Goal: Find specific page/section: Find specific page/section

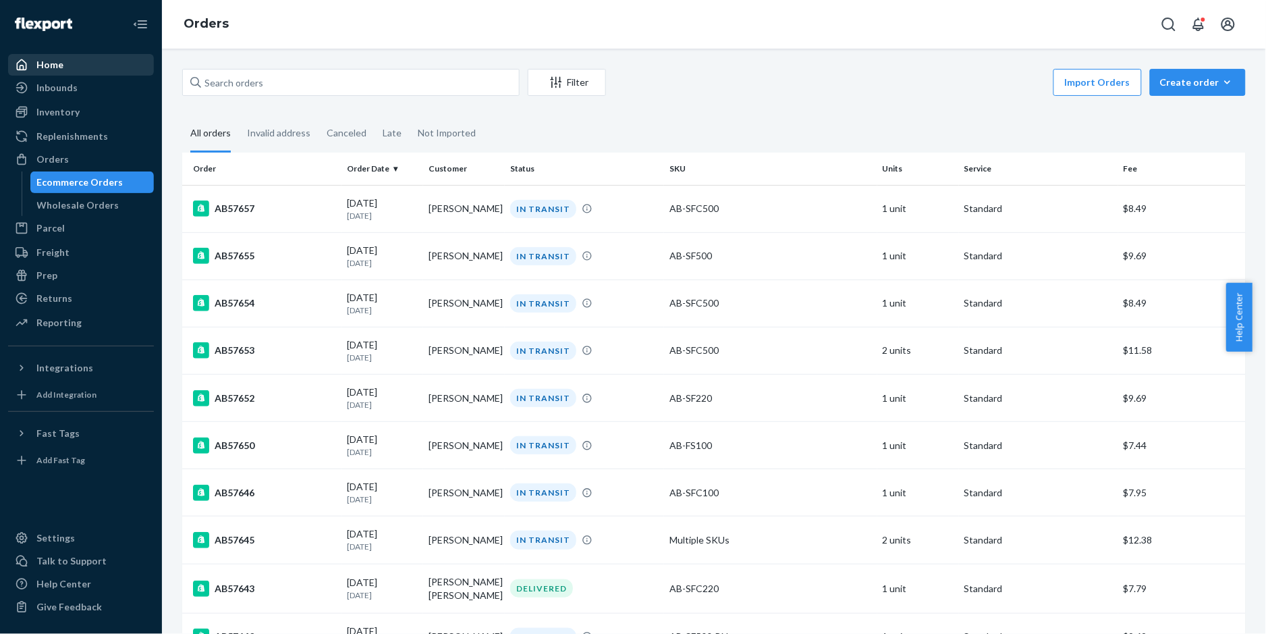
click at [53, 69] on div "Home" at bounding box center [49, 64] width 27 height 13
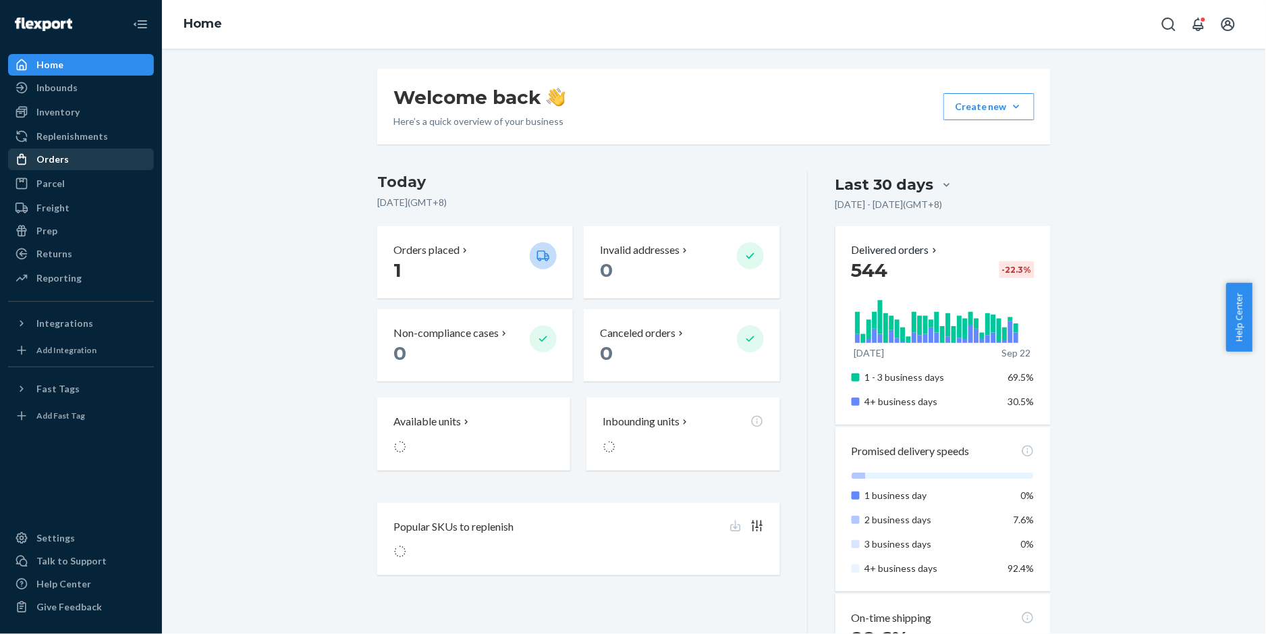
click at [51, 161] on div "Orders" at bounding box center [52, 158] width 32 height 13
